Goal: Transaction & Acquisition: Obtain resource

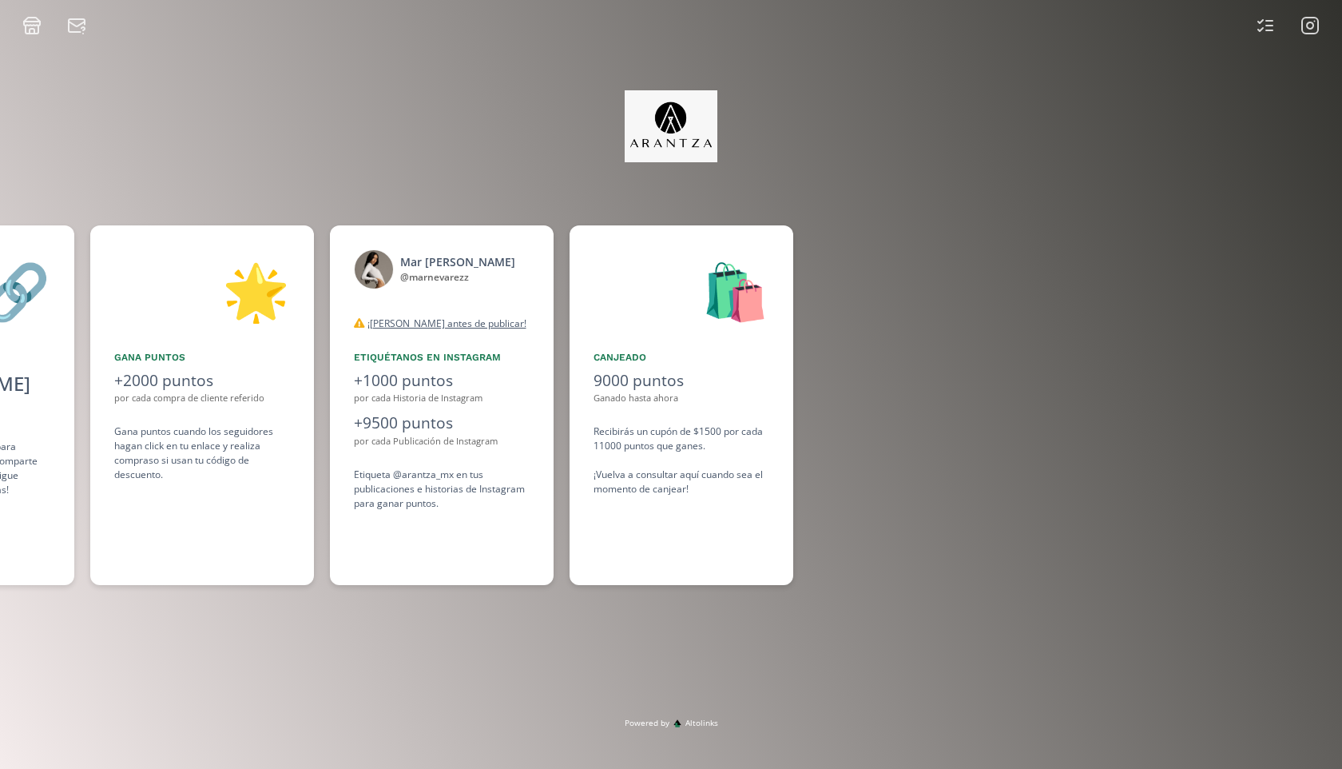
scroll to position [0, 1198]
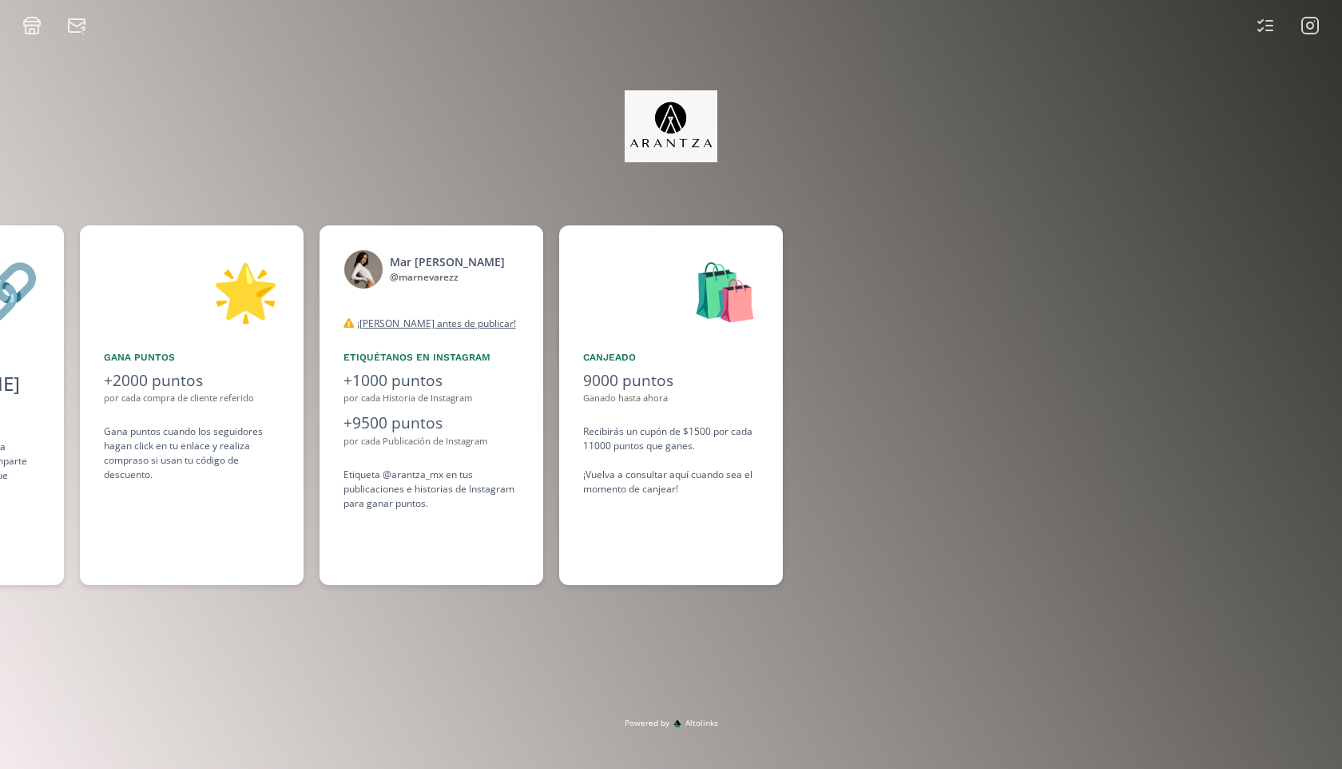
click at [1308, 30] on icon at bounding box center [1310, 25] width 19 height 19
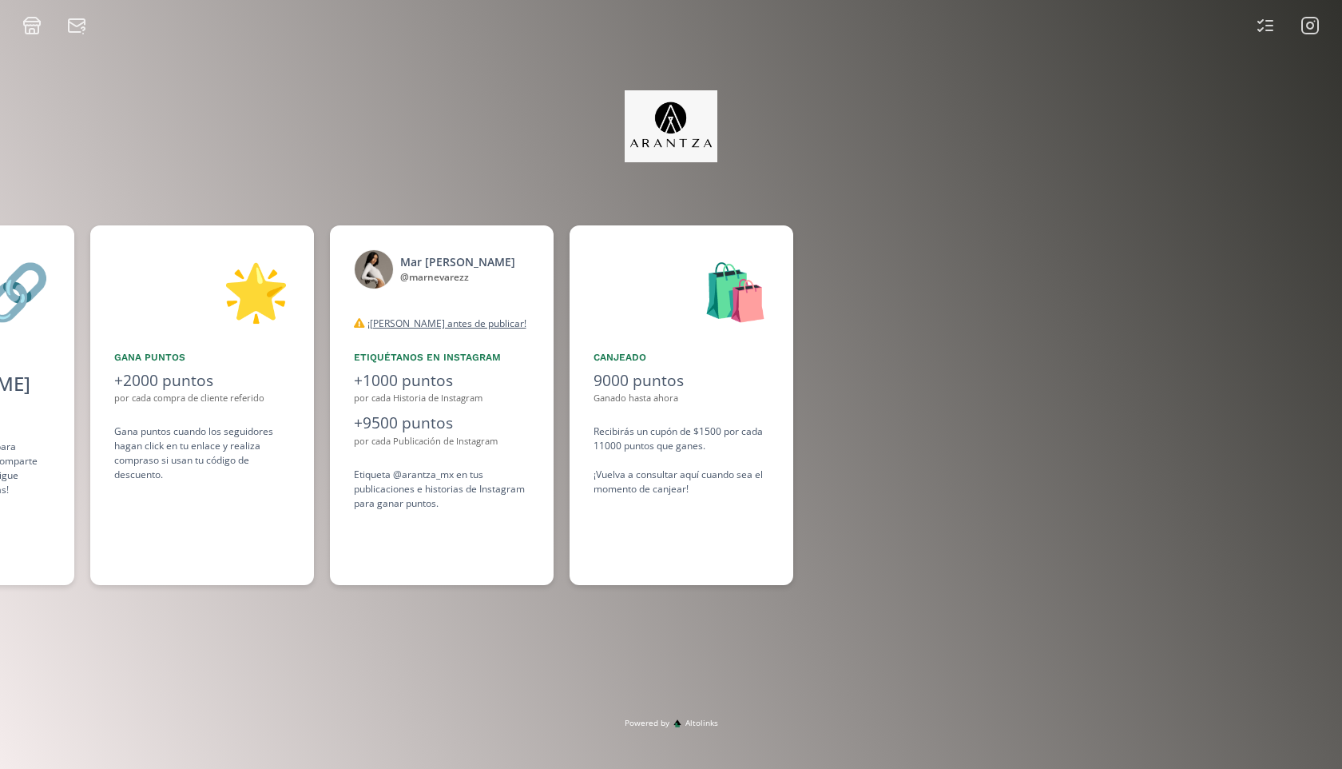
scroll to position [0, 1198]
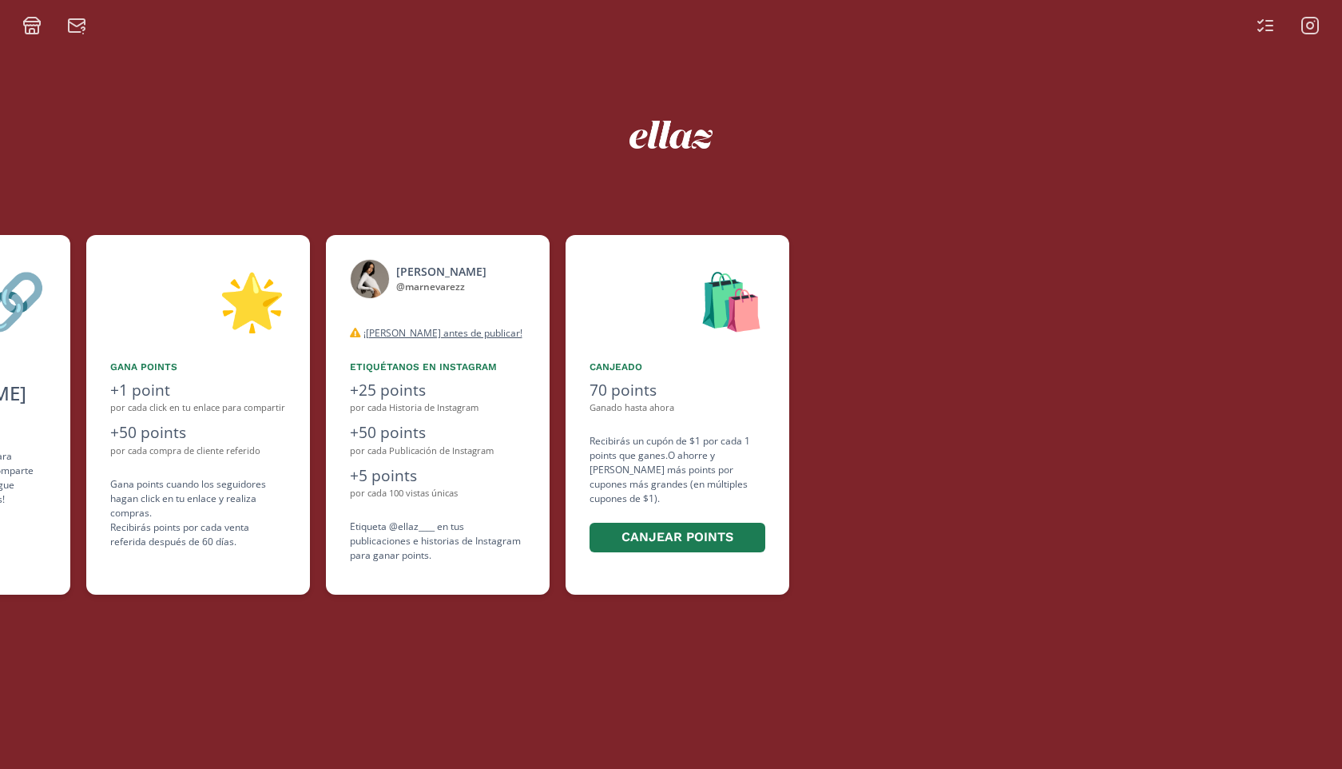
scroll to position [0, 959]
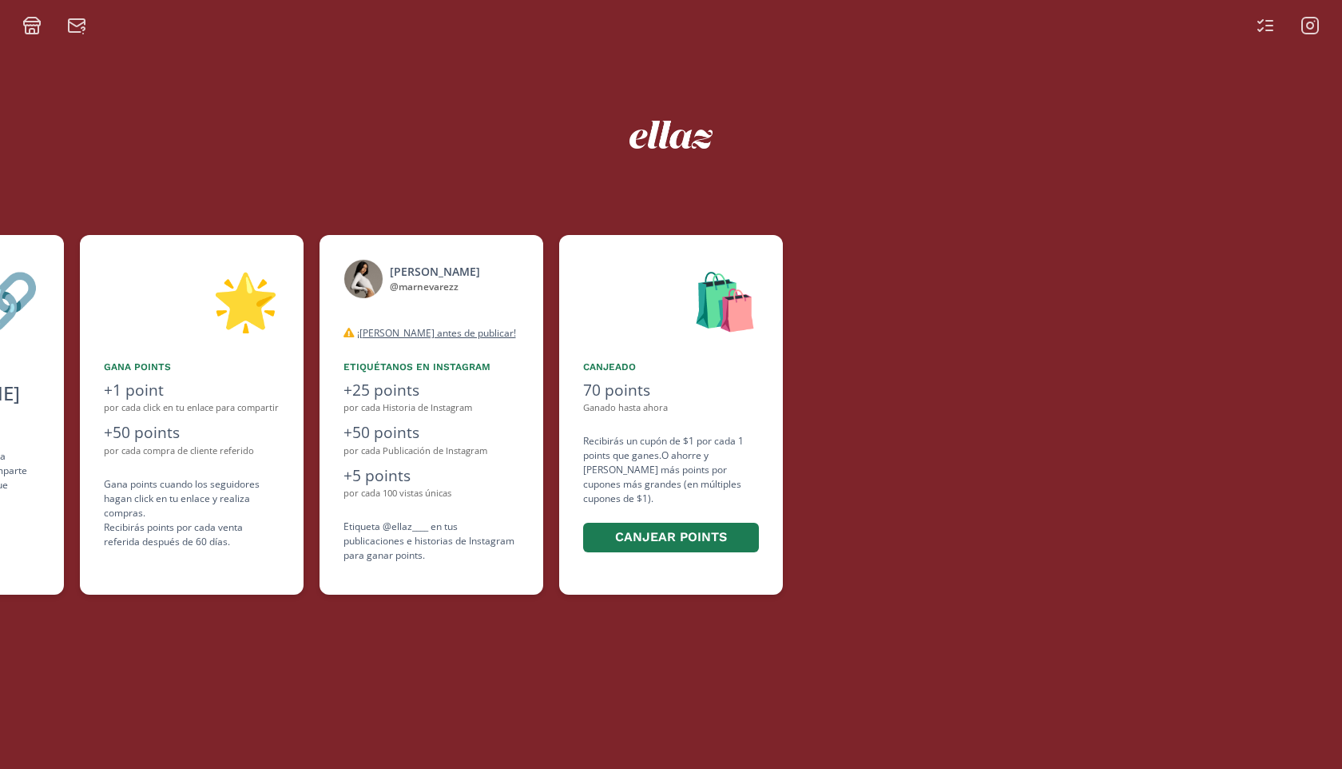
click at [1311, 28] on icon at bounding box center [1310, 25] width 6 height 6
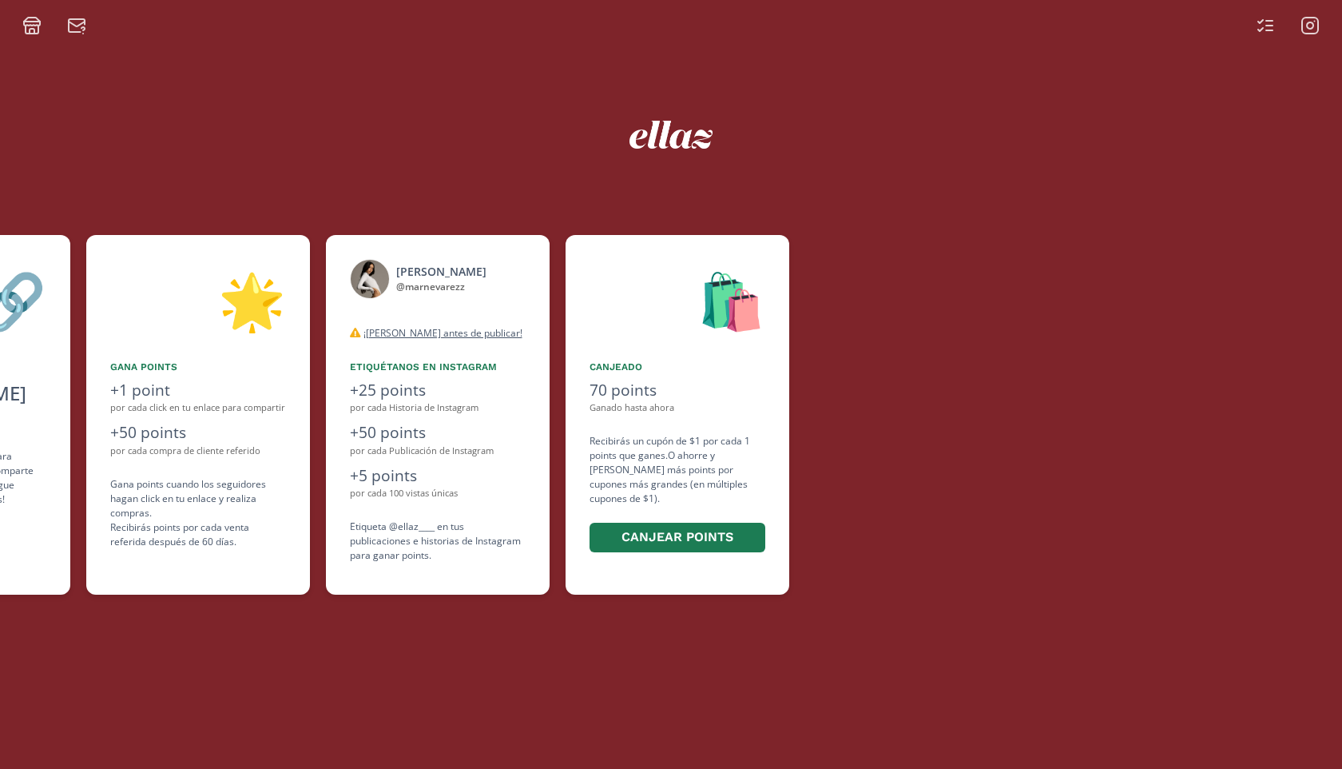
scroll to position [0, 959]
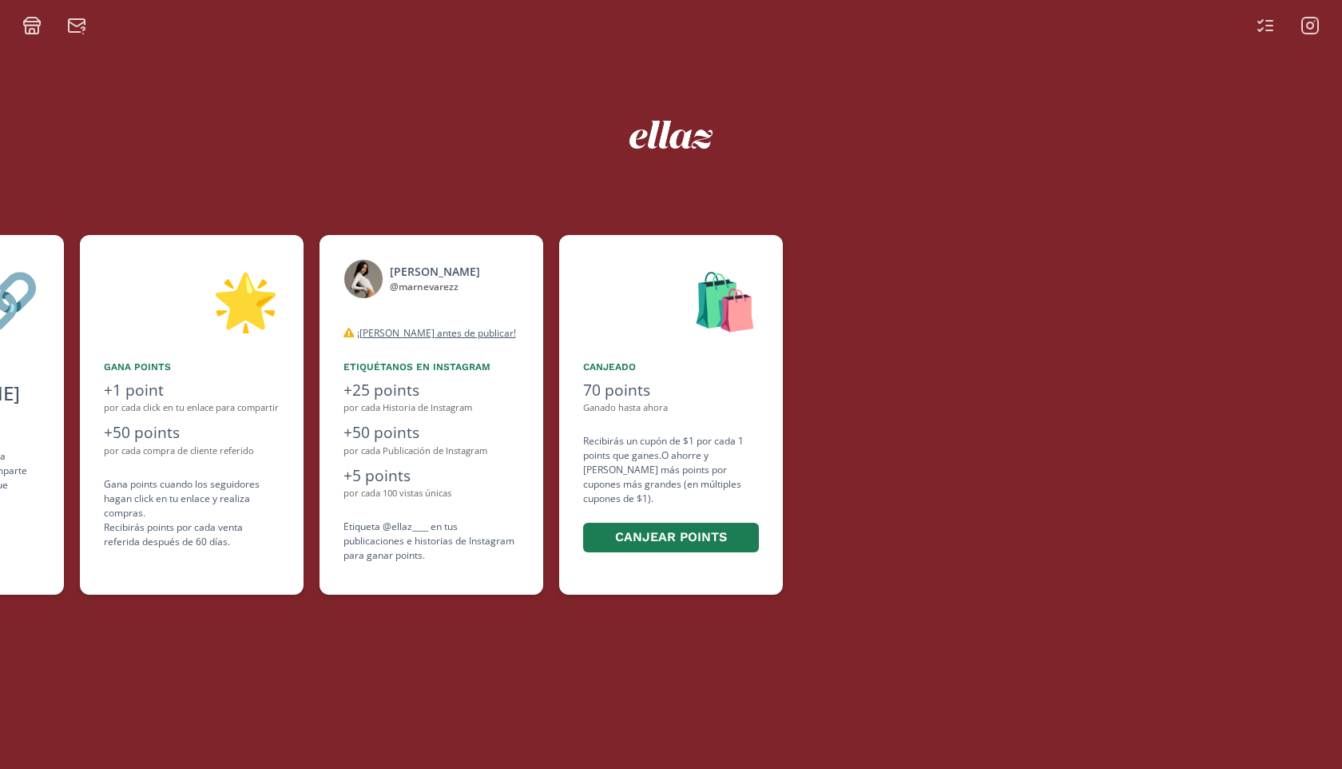
click at [1237, 411] on div at bounding box center [1078, 415] width 559 height 360
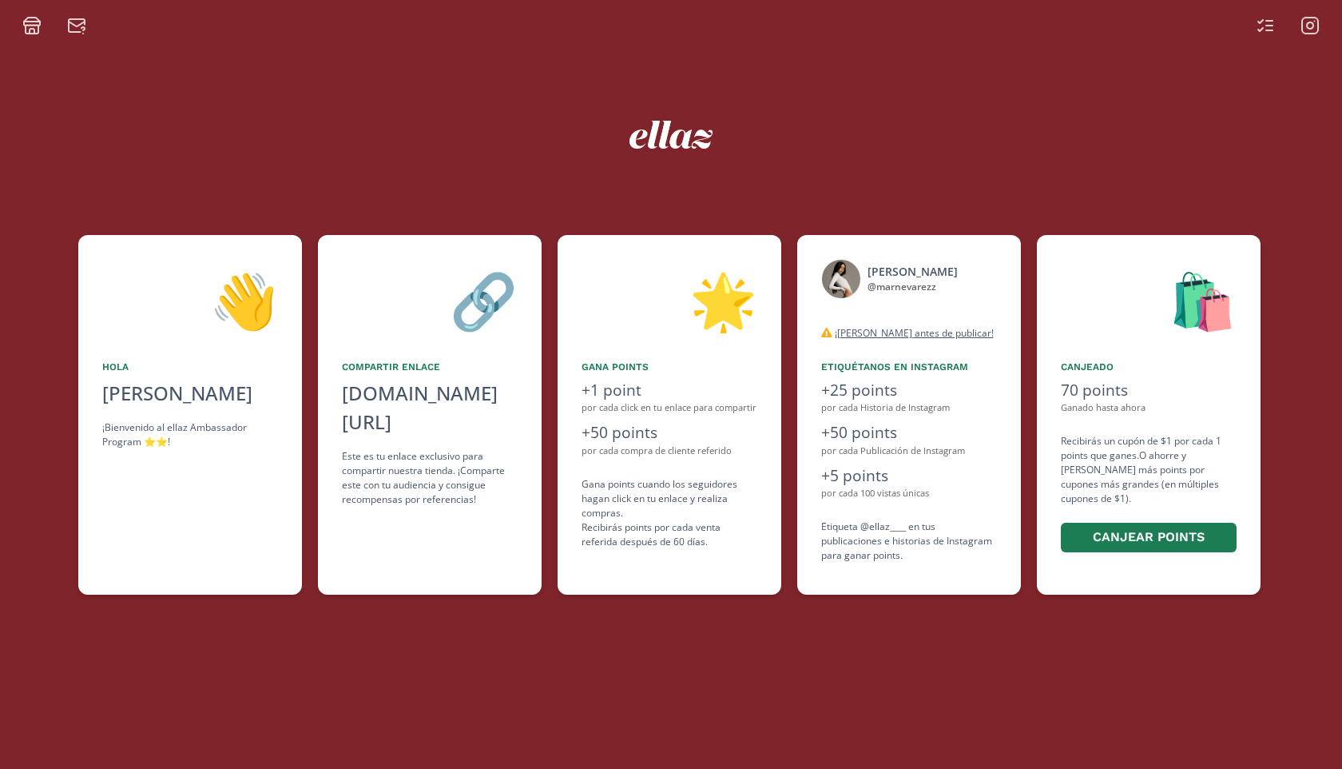
scroll to position [0, 479]
